Goal: Task Accomplishment & Management: Use online tool/utility

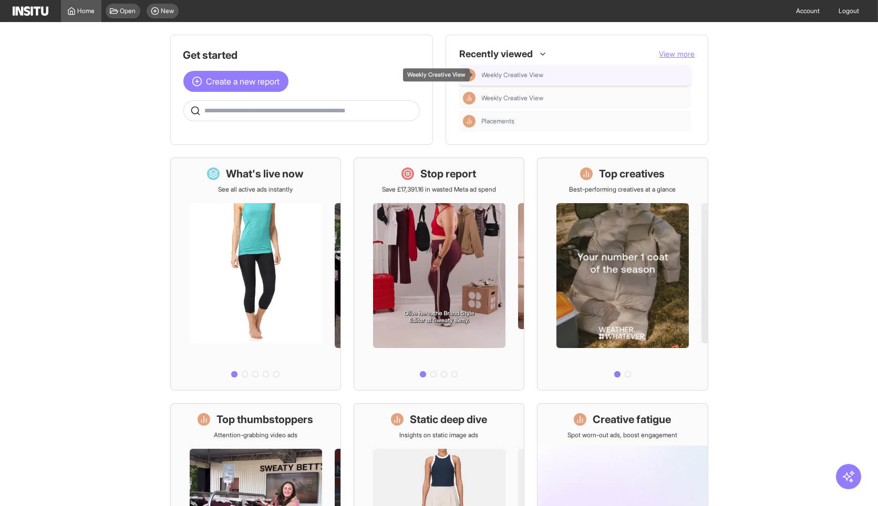
click at [520, 72] on span "Weekly Creative View" at bounding box center [513, 75] width 62 height 8
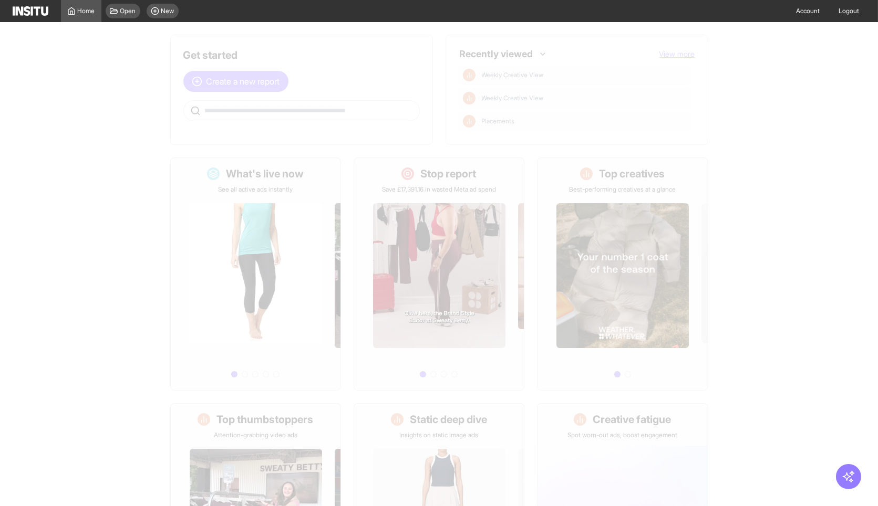
select select "**"
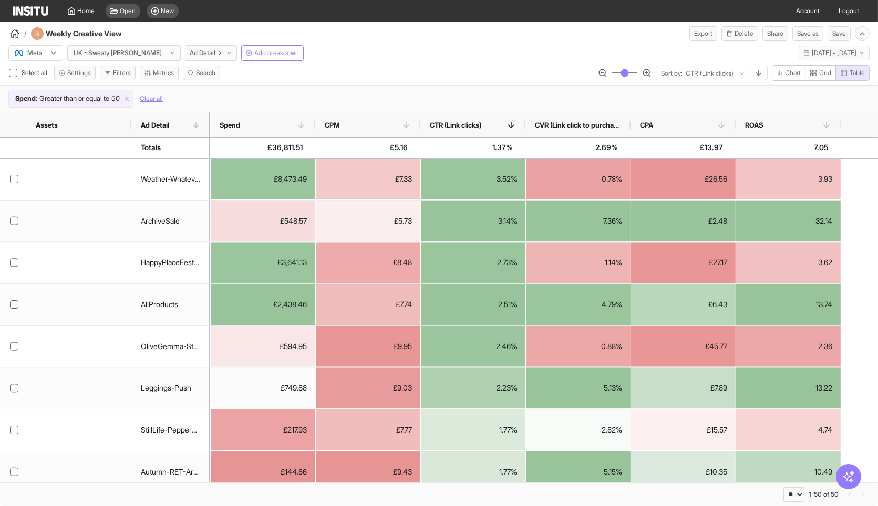
click at [494, 39] on div "/ Weekly Creative View Export Delete Share Save as Save" at bounding box center [439, 31] width 878 height 19
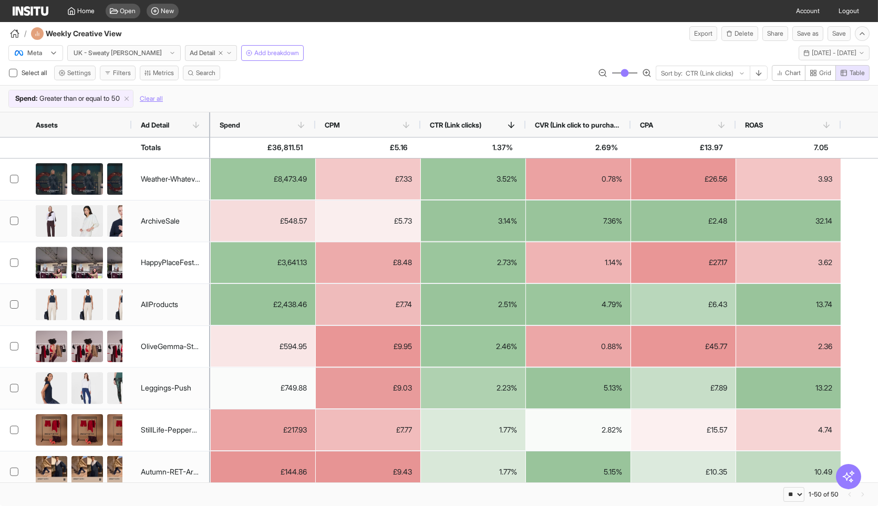
click at [476, 69] on div "Select all Settings Filters Metrics Search Sort by: CTR (Link clicks) Chart Gri…" at bounding box center [439, 75] width 878 height 20
select select "**"
click at [15, 32] on icon "button" at bounding box center [14, 33] width 9 height 9
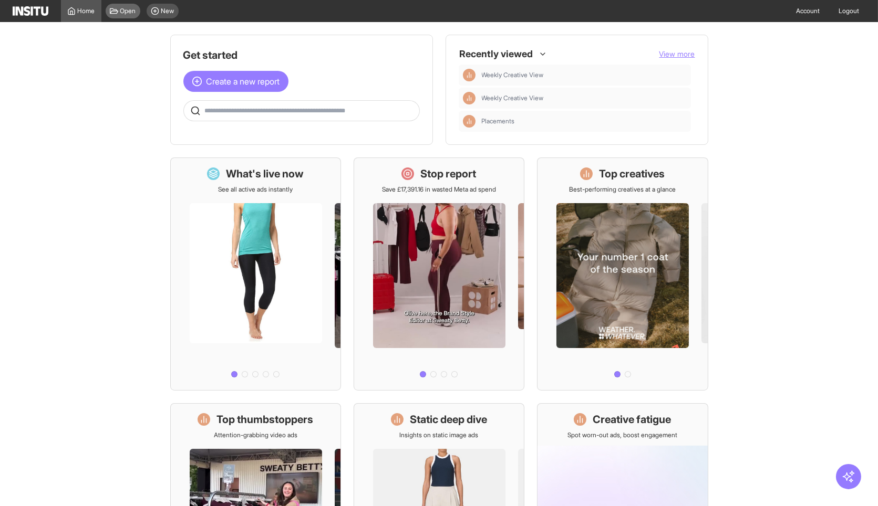
click at [121, 5] on div "Open" at bounding box center [123, 11] width 35 height 15
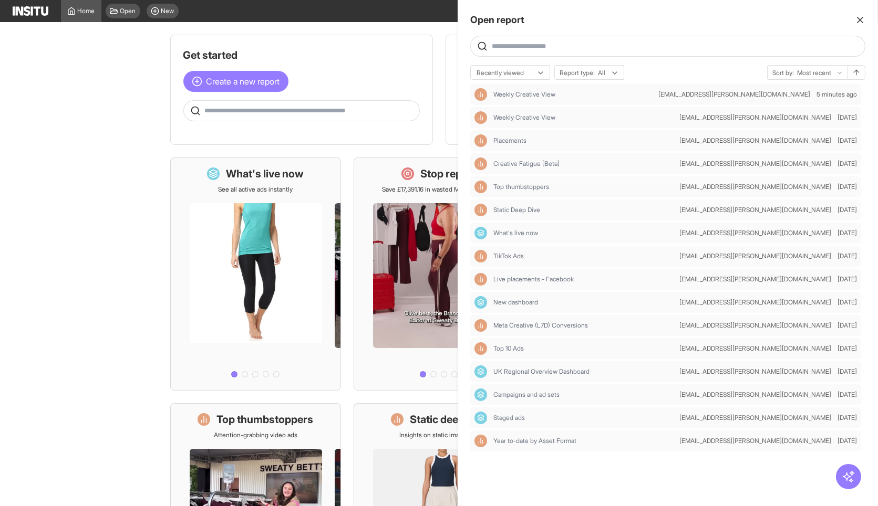
click at [861, 18] on line "button" at bounding box center [859, 19] width 5 height 5
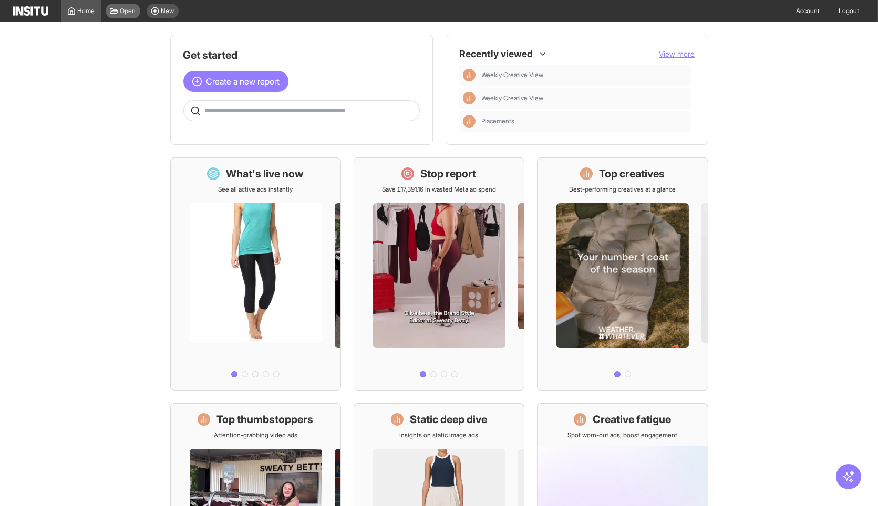
click at [127, 9] on span "Open" at bounding box center [128, 11] width 16 height 8
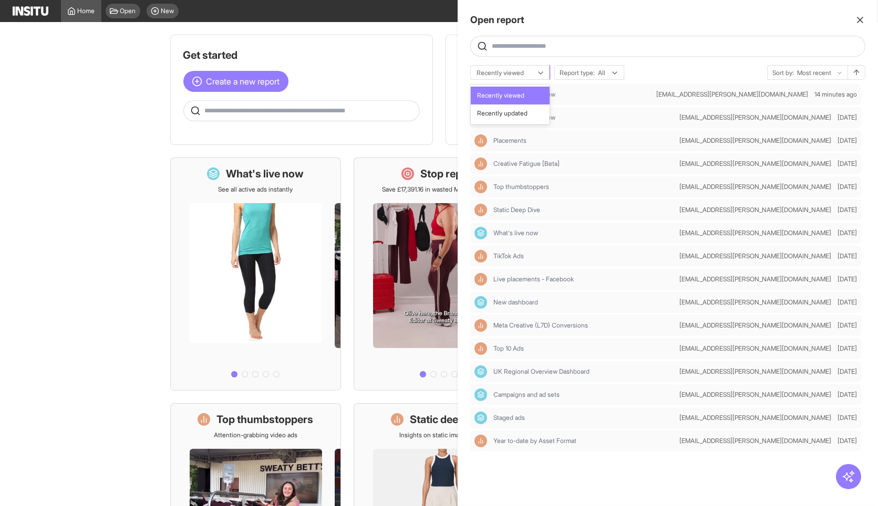
click at [538, 69] on icon at bounding box center [540, 73] width 8 height 8
click at [538, 111] on span "Recently updated" at bounding box center [510, 113] width 66 height 9
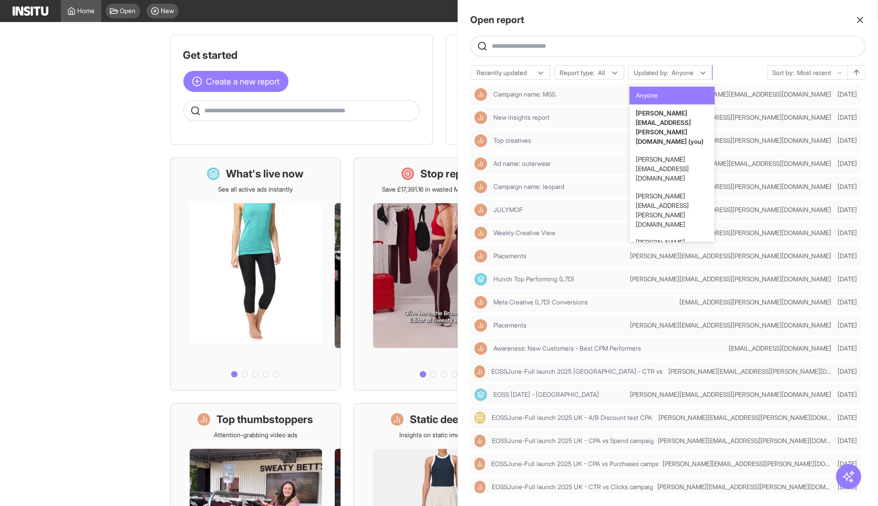
click at [705, 71] on icon at bounding box center [703, 73] width 8 height 8
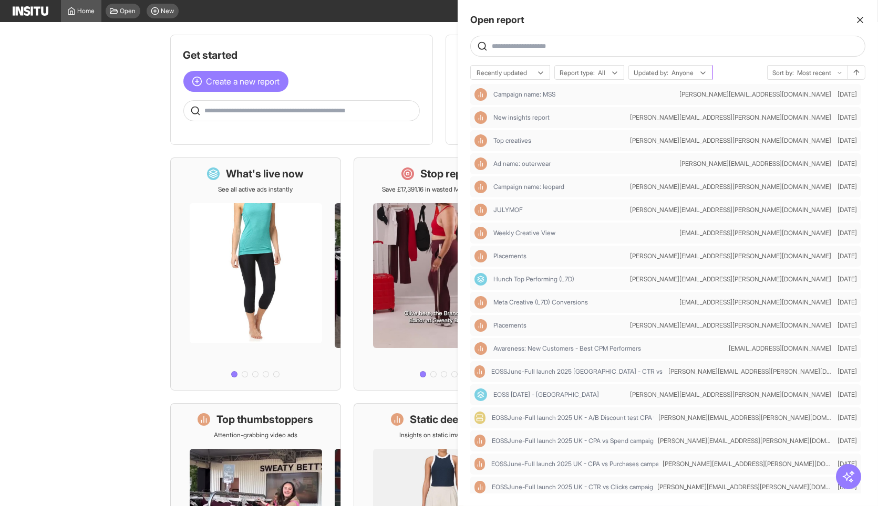
click at [705, 71] on icon at bounding box center [703, 73] width 8 height 8
click at [747, 60] on div "Open report Ask questions like: Which campaigns had the highest spend last mont…" at bounding box center [667, 253] width 420 height 506
click at [365, 24] on div at bounding box center [439, 253] width 878 height 506
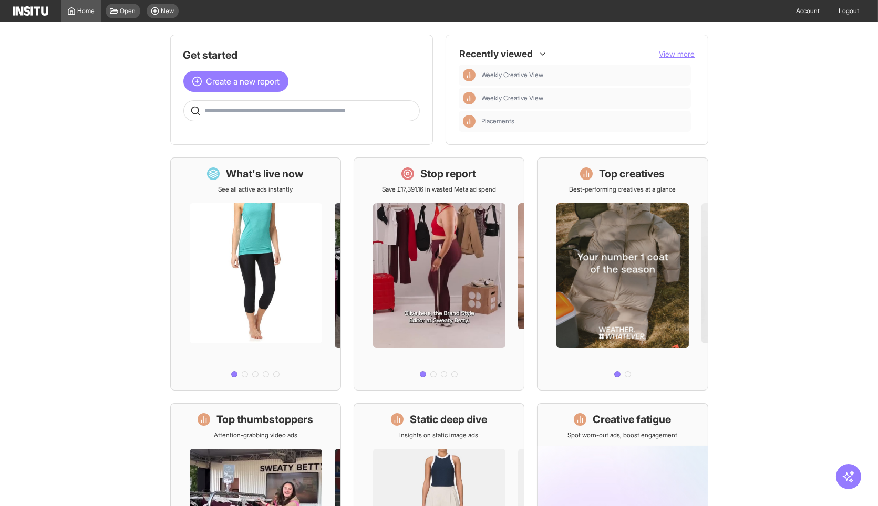
scroll to position [1, 0]
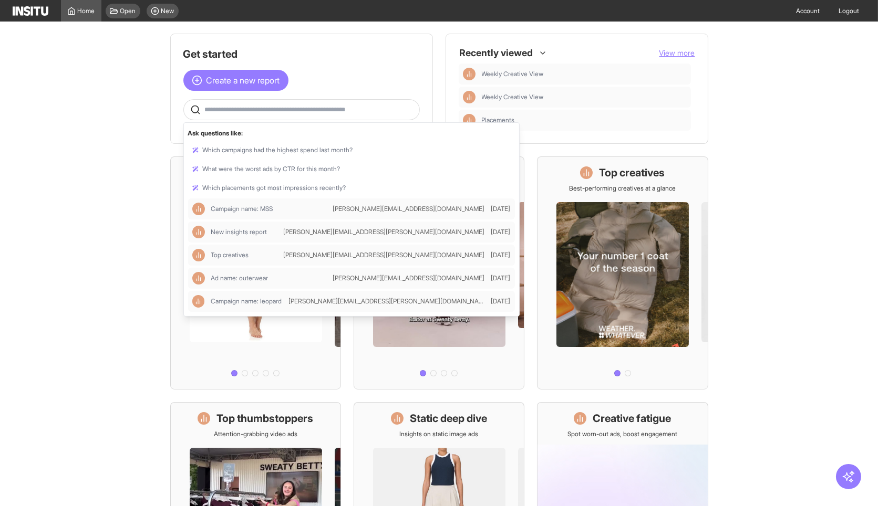
click at [316, 111] on input "text" at bounding box center [310, 110] width 210 height 8
click at [124, 8] on span "Open" at bounding box center [128, 11] width 16 height 8
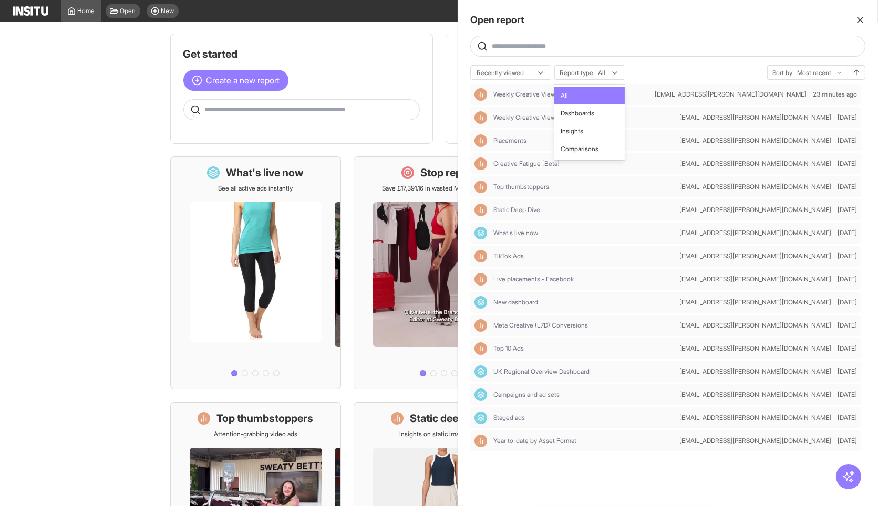
click at [617, 75] on icon at bounding box center [614, 73] width 8 height 8
click at [538, 71] on icon at bounding box center [540, 73] width 8 height 8
click at [651, 62] on div "Open report Ask questions like: Which campaigns had the highest spend last mont…" at bounding box center [667, 253] width 420 height 506
click at [862, 17] on icon "button" at bounding box center [860, 20] width 11 height 11
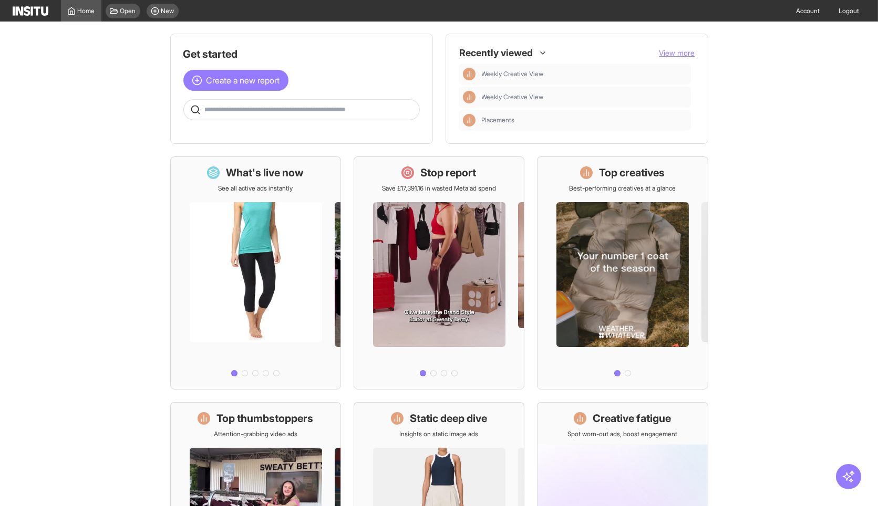
click at [798, 94] on main "Get started Create a new report Ask questions like: Which campaigns had the hig…" at bounding box center [439, 264] width 878 height 484
